Goal: Find specific page/section: Find specific page/section

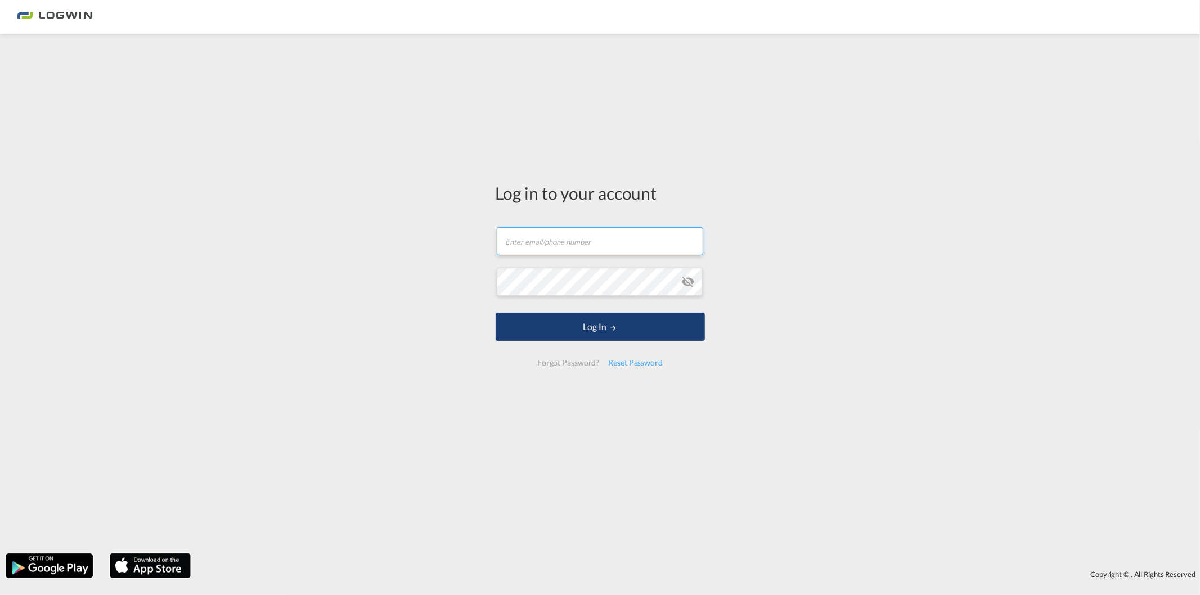
type input "[PERSON_NAME][EMAIL_ADDRESS][PERSON_NAME][DOMAIN_NAME]"
click at [571, 333] on button "Log In" at bounding box center [600, 327] width 209 height 28
